Goal: Task Accomplishment & Management: Manage account settings

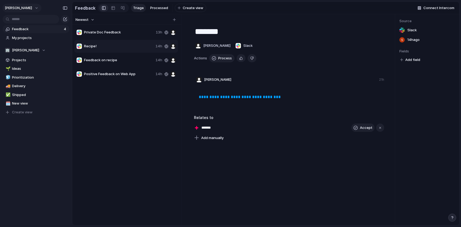
click at [22, 4] on button "[PERSON_NAME]" at bounding box center [21, 8] width 39 height 9
click at [28, 21] on li "Settings" at bounding box center [26, 20] width 44 height 9
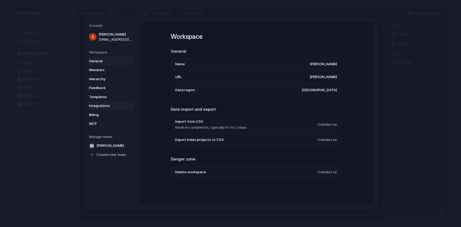
click at [101, 109] on link "Integrations" at bounding box center [111, 105] width 46 height 9
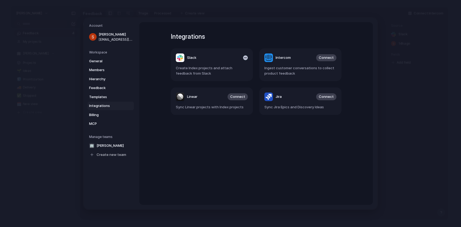
click at [212, 74] on span "Create Index projects and attach feedback from Slack" at bounding box center [212, 70] width 72 height 10
click at [105, 87] on span "Feedback" at bounding box center [106, 87] width 34 height 5
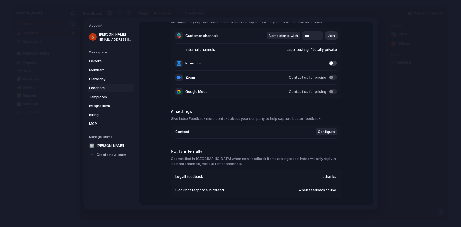
scroll to position [37, 0]
click at [207, 128] on li "Context Configure" at bounding box center [256, 131] width 162 height 14
click at [324, 133] on span "Configure" at bounding box center [326, 130] width 17 height 5
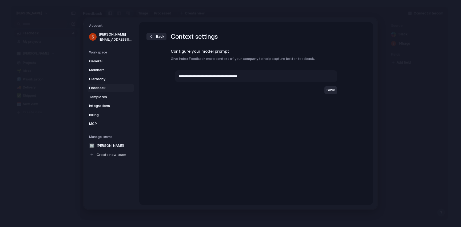
click at [153, 36] on div "button" at bounding box center [151, 36] width 5 height 5
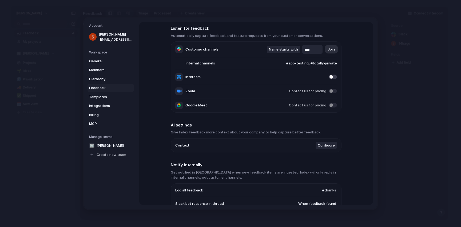
scroll to position [26, 0]
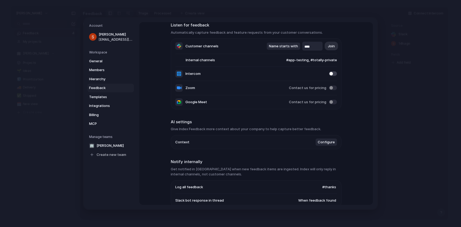
click at [327, 142] on span "Configure" at bounding box center [326, 141] width 17 height 5
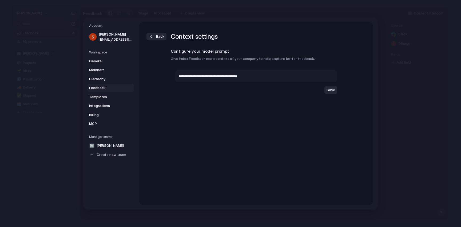
click at [334, 89] on span "Save" at bounding box center [331, 89] width 9 height 5
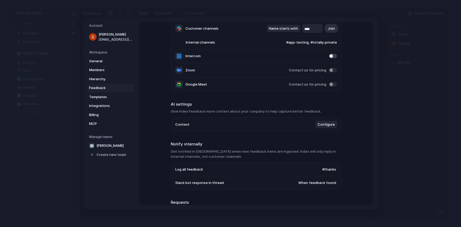
scroll to position [48, 0]
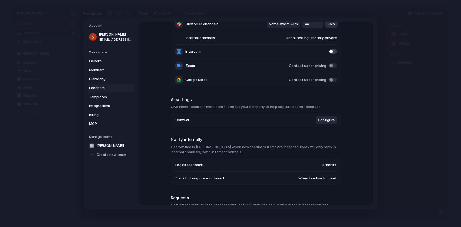
click at [197, 125] on li "Context Configure" at bounding box center [256, 120] width 162 height 14
click at [182, 122] on span "Context" at bounding box center [182, 119] width 14 height 5
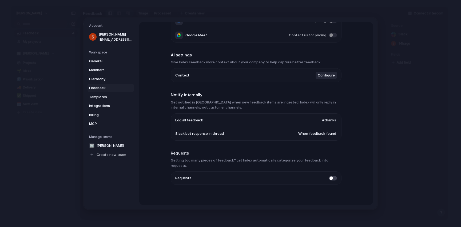
scroll to position [93, 0]
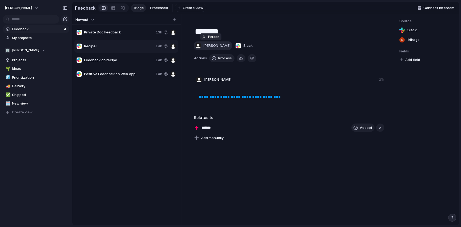
click at [211, 45] on span "[PERSON_NAME]" at bounding box center [216, 45] width 27 height 5
click at [121, 102] on div "Shelby Jones Xitoring" at bounding box center [230, 113] width 461 height 227
click at [218, 45] on span "[PERSON_NAME]" at bounding box center [216, 45] width 27 height 5
click at [210, 78] on span "Xitoring" at bounding box center [213, 75] width 13 height 5
click at [140, 47] on span "Recipe!" at bounding box center [119, 45] width 70 height 5
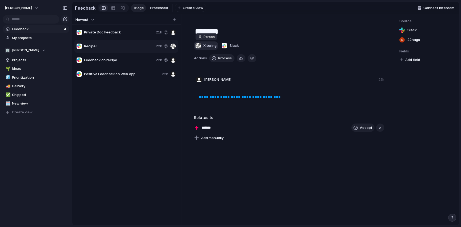
click at [206, 48] on span "Xitoring" at bounding box center [209, 45] width 13 height 5
click at [216, 66] on span "[PERSON_NAME]" at bounding box center [220, 67] width 27 height 5
click at [256, 161] on div "**********" at bounding box center [289, 119] width 212 height 211
click at [409, 40] on span "22h ago" at bounding box center [413, 39] width 13 height 5
click at [97, 57] on div "Feedback on recipe 22h" at bounding box center [126, 60] width 104 height 13
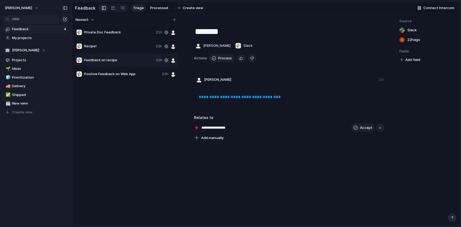
click at [100, 69] on div "Positive Feedback on Web App 22h" at bounding box center [126, 74] width 104 height 13
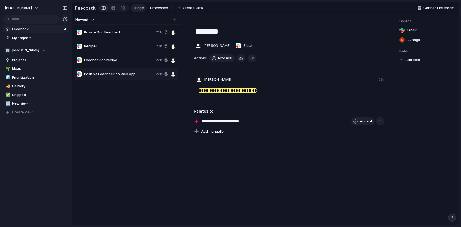
click at [233, 119] on input "**********" at bounding box center [229, 120] width 57 height 5
click at [211, 79] on span "[PERSON_NAME]" at bounding box center [217, 79] width 27 height 5
click at [224, 78] on span "[PERSON_NAME]" at bounding box center [217, 79] width 27 height 5
click at [116, 60] on span "Feedback on recipe" at bounding box center [119, 59] width 70 height 5
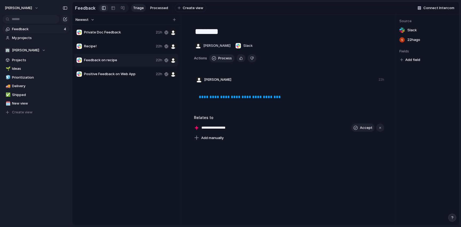
click at [120, 49] on span "Recipe!" at bounding box center [119, 45] width 70 height 5
click at [124, 33] on span "Private Doc Feedback" at bounding box center [119, 32] width 70 height 5
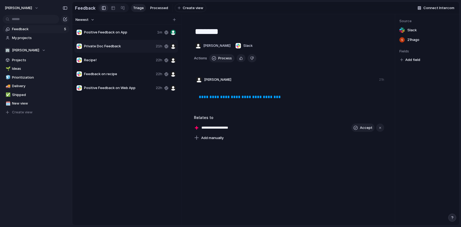
click at [122, 31] on span "Positive Feedback on App" at bounding box center [119, 32] width 71 height 5
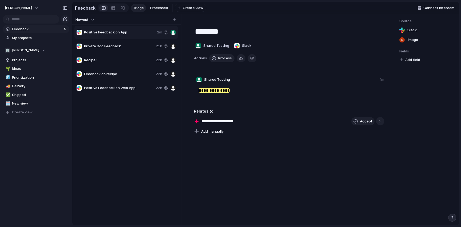
click at [203, 80] on div "Shared Testing" at bounding box center [213, 80] width 38 height 6
click at [112, 34] on span "Improved User Experience" at bounding box center [119, 32] width 71 height 5
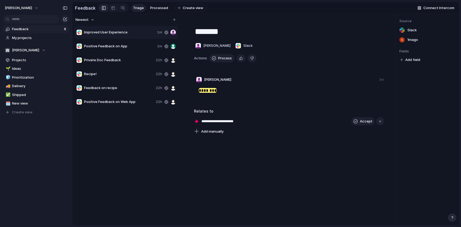
click at [175, 46] on div at bounding box center [173, 45] width 5 height 5
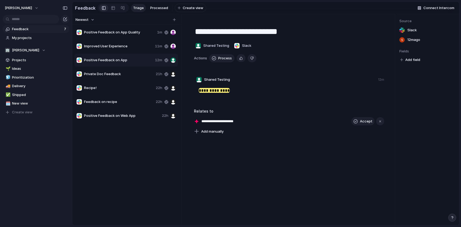
click at [137, 34] on span "Positive Feedback on App Quality" at bounding box center [119, 32] width 71 height 5
click at [369, 117] on button "Accept" at bounding box center [362, 121] width 23 height 9
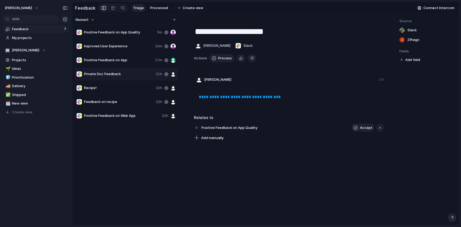
click at [125, 34] on span "Positive Feedback on App Quality" at bounding box center [119, 32] width 71 height 5
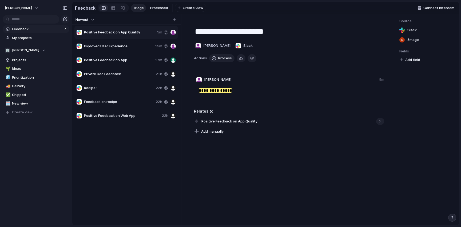
click at [119, 42] on div "Improved User Experience 15m" at bounding box center [126, 46] width 104 height 13
click at [120, 32] on span "Positive Feedback on App Quality" at bounding box center [119, 32] width 71 height 5
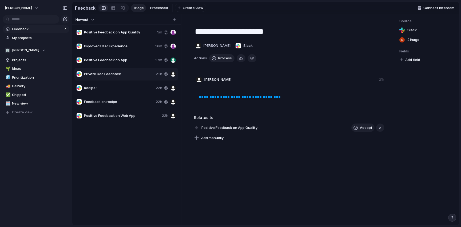
click at [120, 116] on span "Positive Feedback on Web App" at bounding box center [122, 115] width 76 height 5
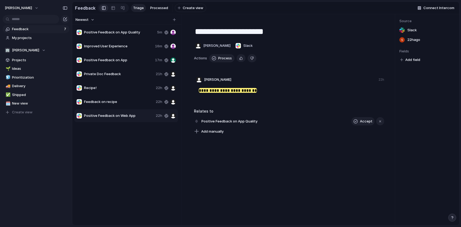
click at [121, 97] on div "Feedback on recipe 22h" at bounding box center [126, 101] width 104 height 13
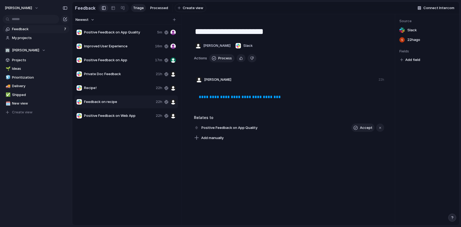
click at [119, 84] on div "Recipe! 22h" at bounding box center [126, 87] width 104 height 13
click at [119, 74] on span "Private Doc Feedback" at bounding box center [119, 73] width 70 height 5
click at [118, 61] on span "Positive Feedback on App" at bounding box center [118, 59] width 69 height 5
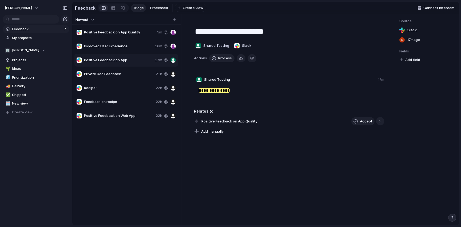
click at [119, 47] on span "Improved User Experience" at bounding box center [118, 45] width 69 height 5
click at [121, 34] on span "Positive Feedback on App Quality" at bounding box center [119, 32] width 71 height 5
click at [122, 45] on span "Improved User Experience" at bounding box center [118, 45] width 69 height 5
click at [362, 122] on span "Accept" at bounding box center [366, 120] width 13 height 5
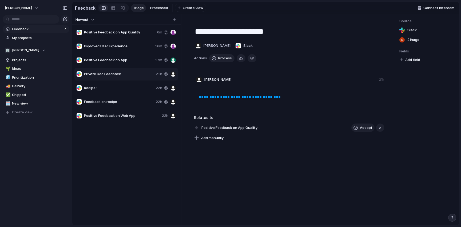
click at [121, 37] on div "Positive Feedback on App Quality 6m" at bounding box center [126, 32] width 104 height 13
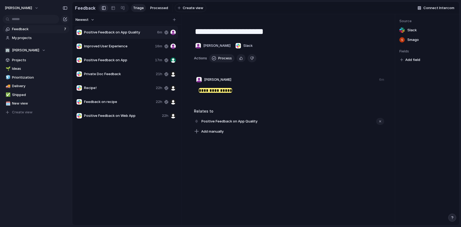
click at [119, 43] on span "Improved User Experience" at bounding box center [118, 45] width 69 height 5
click at [380, 122] on div "button" at bounding box center [380, 121] width 4 height 4
click at [383, 122] on button "button" at bounding box center [380, 121] width 8 height 9
